Goal: Navigation & Orientation: Find specific page/section

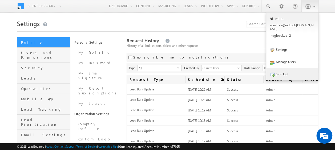
click at [287, 68] on link "Sign Out" at bounding box center [292, 74] width 52 height 12
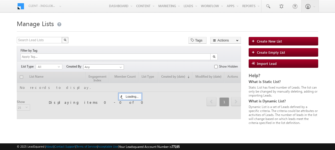
scroll to position [14, 0]
